Goal: Task Accomplishment & Management: Manage account settings

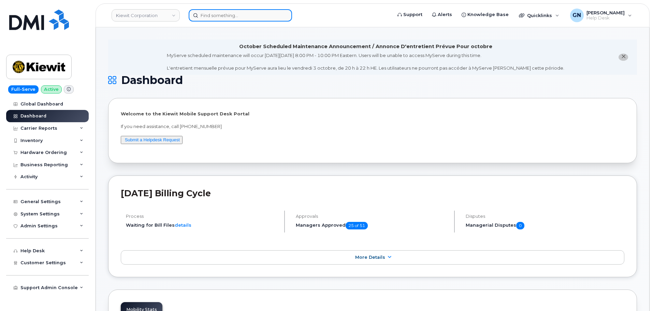
drag, startPoint x: 216, startPoint y: 14, endPoint x: 218, endPoint y: 17, distance: 4.3
click at [216, 14] on input at bounding box center [240, 15] width 103 height 12
paste input "8647654833"
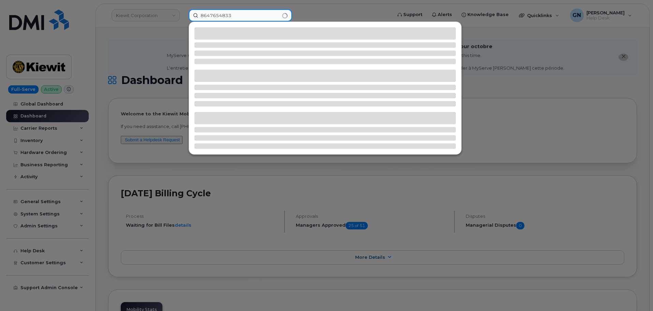
type input "8647654833"
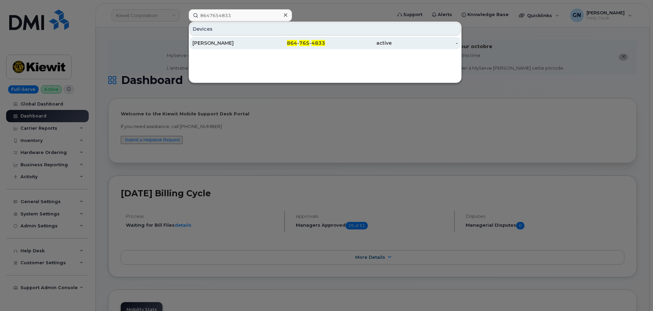
click at [259, 46] on div "864 - 765 - 4833" at bounding box center [292, 43] width 67 height 7
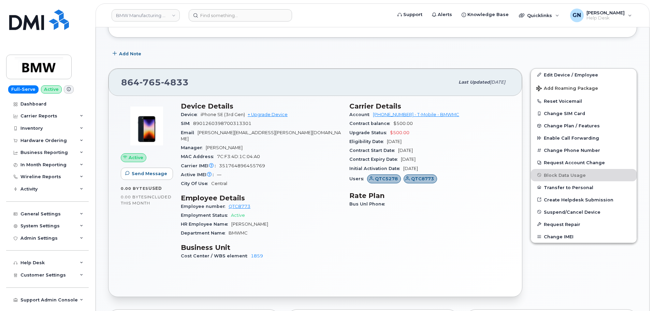
scroll to position [239, 0]
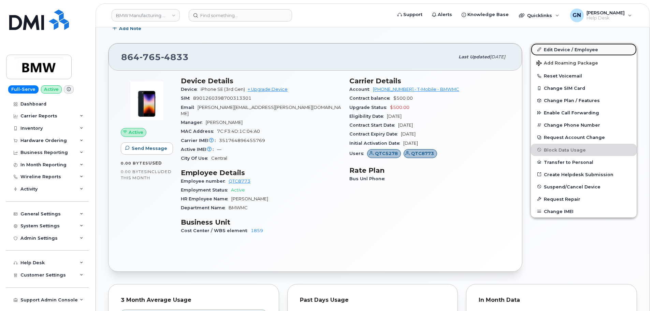
click at [560, 53] on link "Edit Device / Employee" at bounding box center [584, 49] width 106 height 12
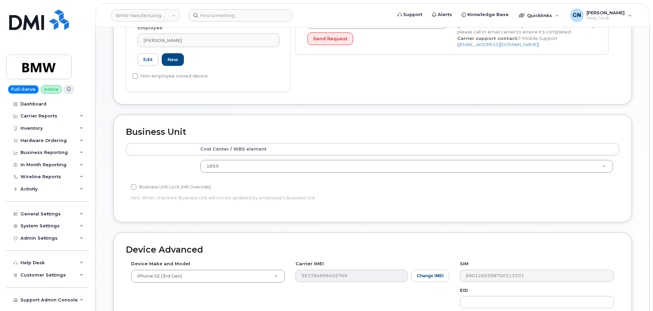
scroll to position [240, 0]
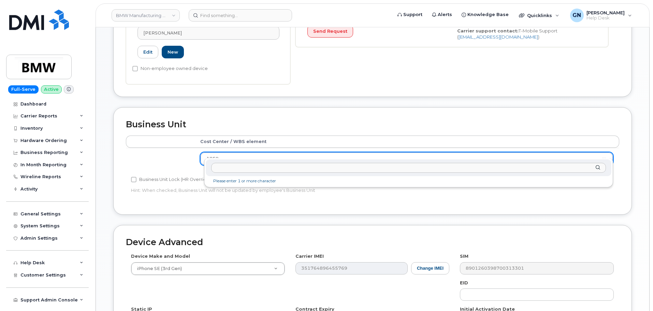
drag, startPoint x: 218, startPoint y: 149, endPoint x: 227, endPoint y: 151, distance: 9.6
paste input "2914"
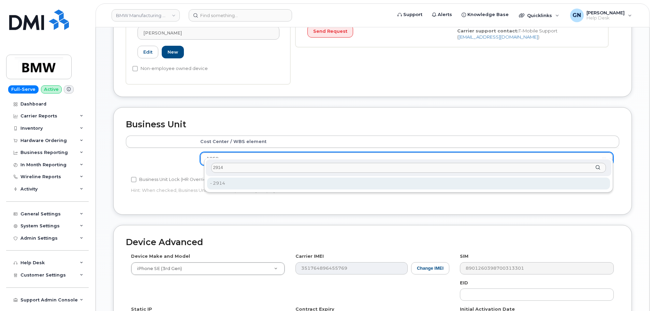
type input "2914"
type input "14966838"
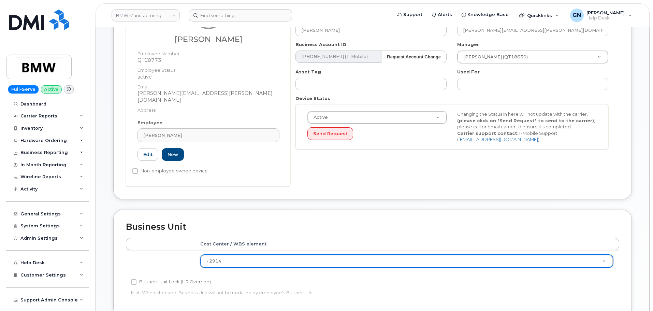
scroll to position [69, 0]
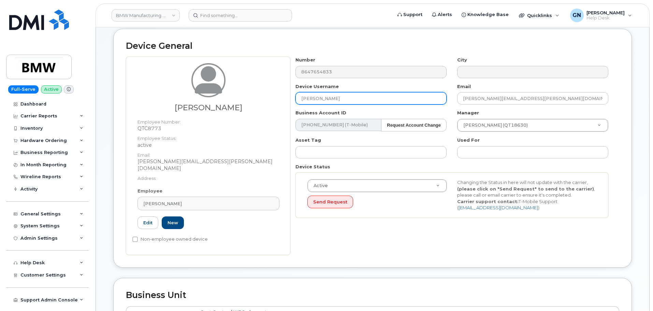
drag, startPoint x: 351, startPoint y: 101, endPoint x: 270, endPoint y: 96, distance: 80.4
click at [276, 96] on div "Katie O'Neal Employee Number: QTC8773 Employee Status: active Email: katie.onea…" at bounding box center [373, 156] width 494 height 198
click at [151, 235] on label "Non-employee owned device" at bounding box center [169, 239] width 75 height 8
click at [138, 237] on input "Non-employee owned device" at bounding box center [134, 239] width 5 height 5
checkbox input "true"
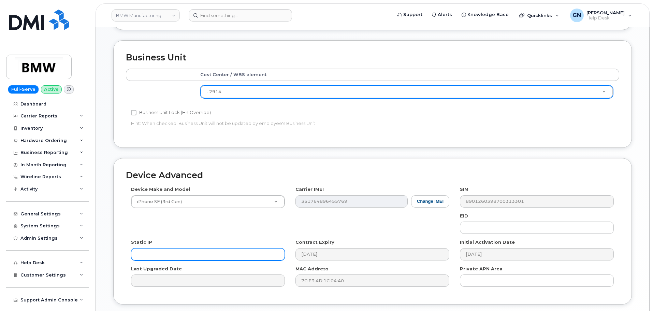
scroll to position [350, 0]
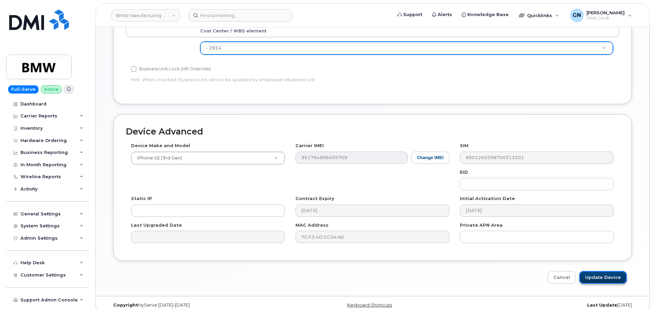
click at [619, 271] on input "Update Device" at bounding box center [603, 277] width 47 height 13
type input "Saving..."
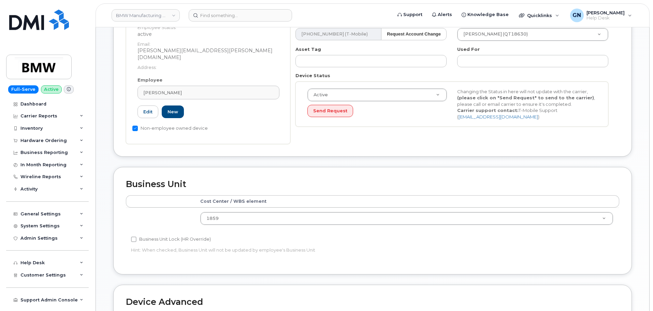
scroll to position [180, 0]
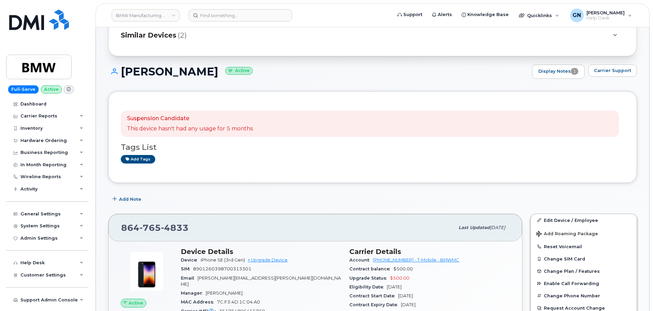
scroll to position [34, 0]
